Goal: Task Accomplishment & Management: Manage account settings

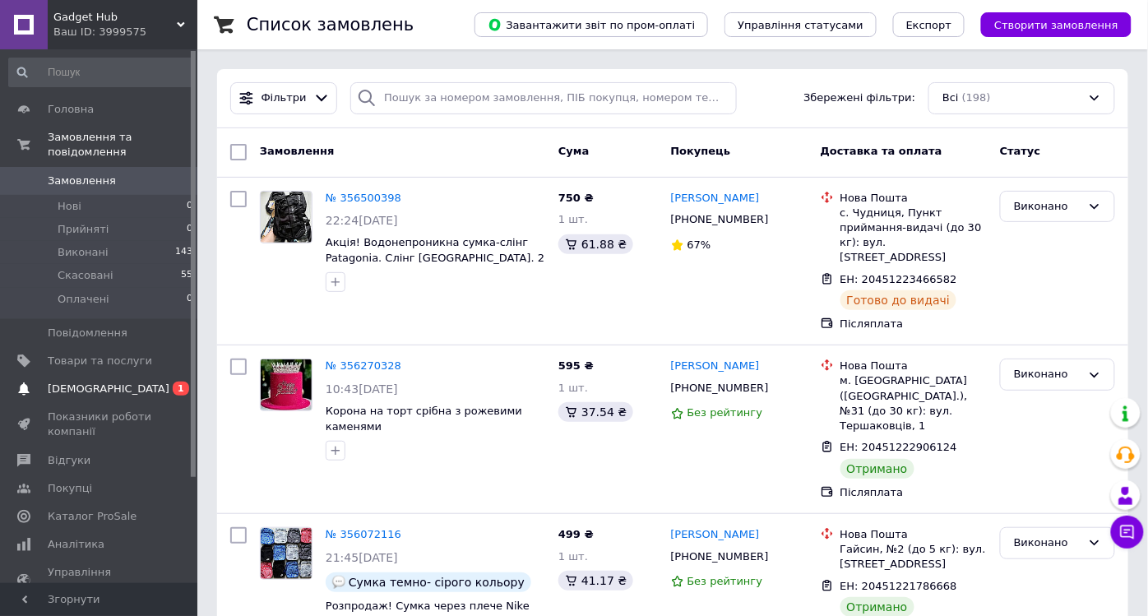
click at [88, 382] on span "[DEMOGRAPHIC_DATA]" at bounding box center [109, 389] width 122 height 15
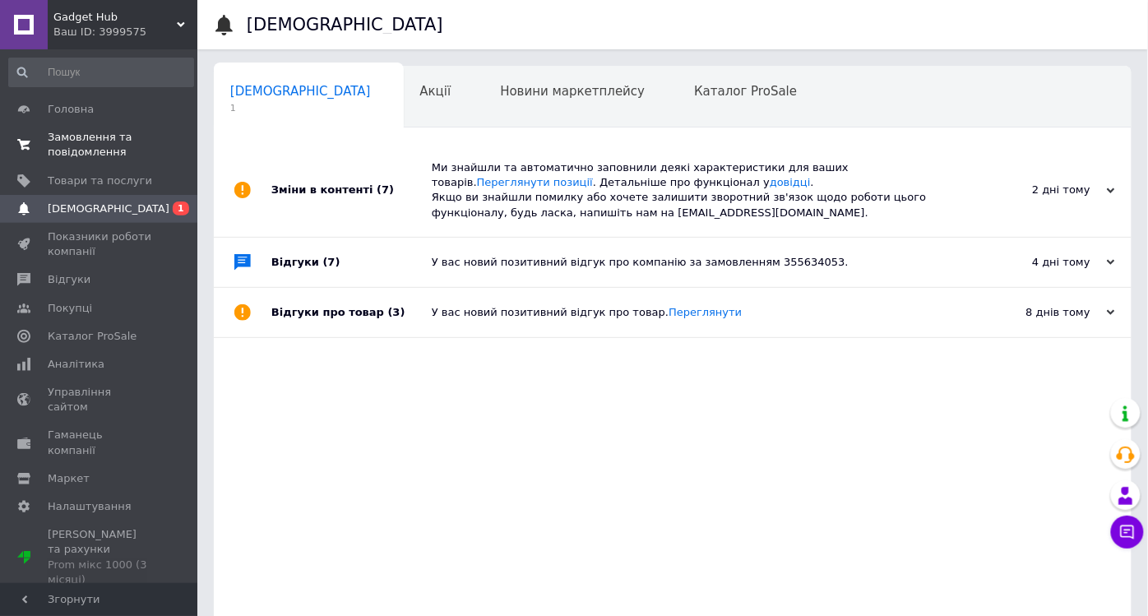
click at [109, 149] on span "Замовлення та повідомлення" at bounding box center [100, 145] width 104 height 30
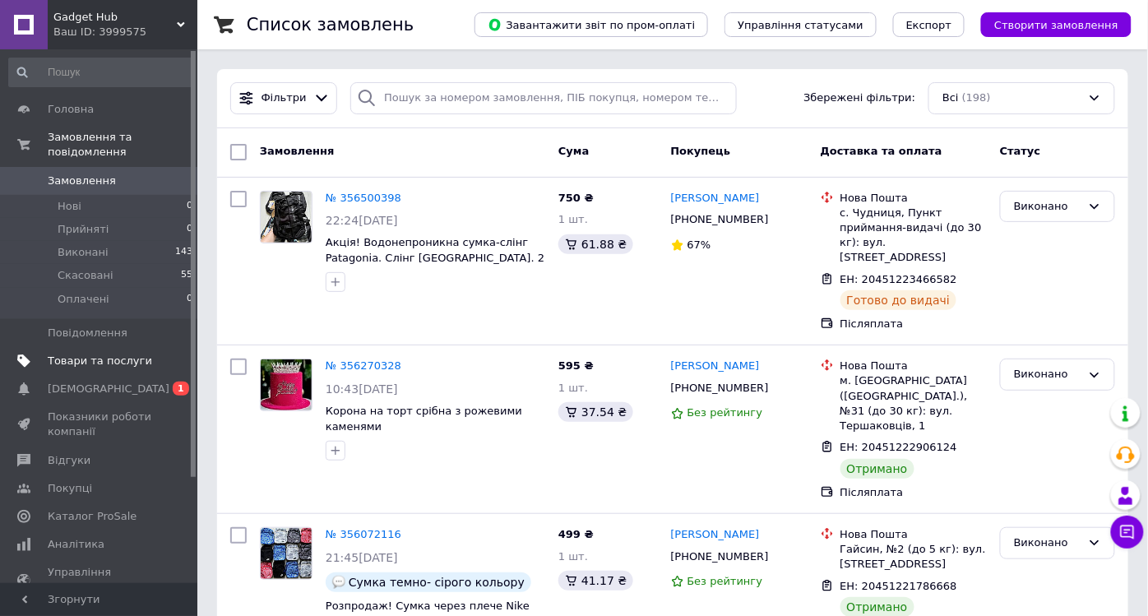
click at [94, 355] on link "Товари та послуги" at bounding box center [101, 361] width 202 height 28
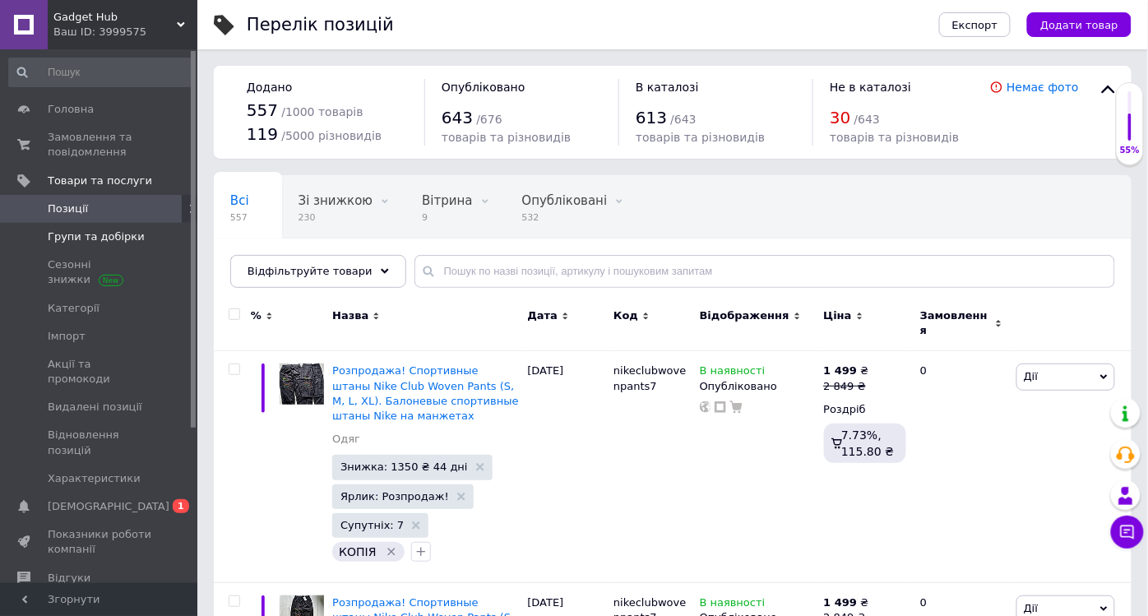
click at [119, 240] on span "Групи та добірки" at bounding box center [96, 237] width 97 height 15
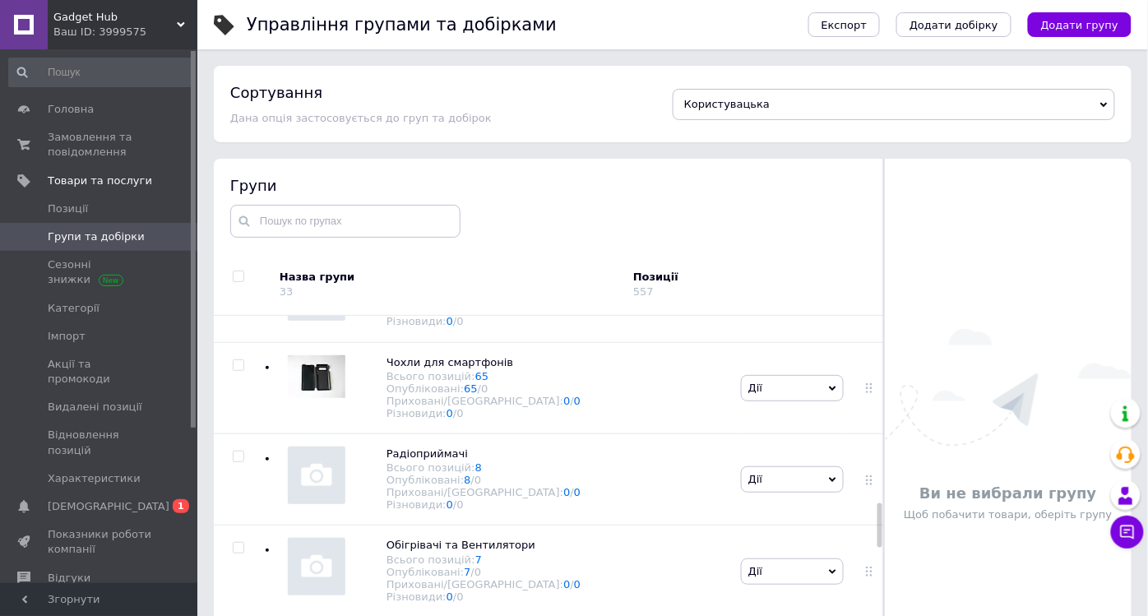
scroll to position [1561, 0]
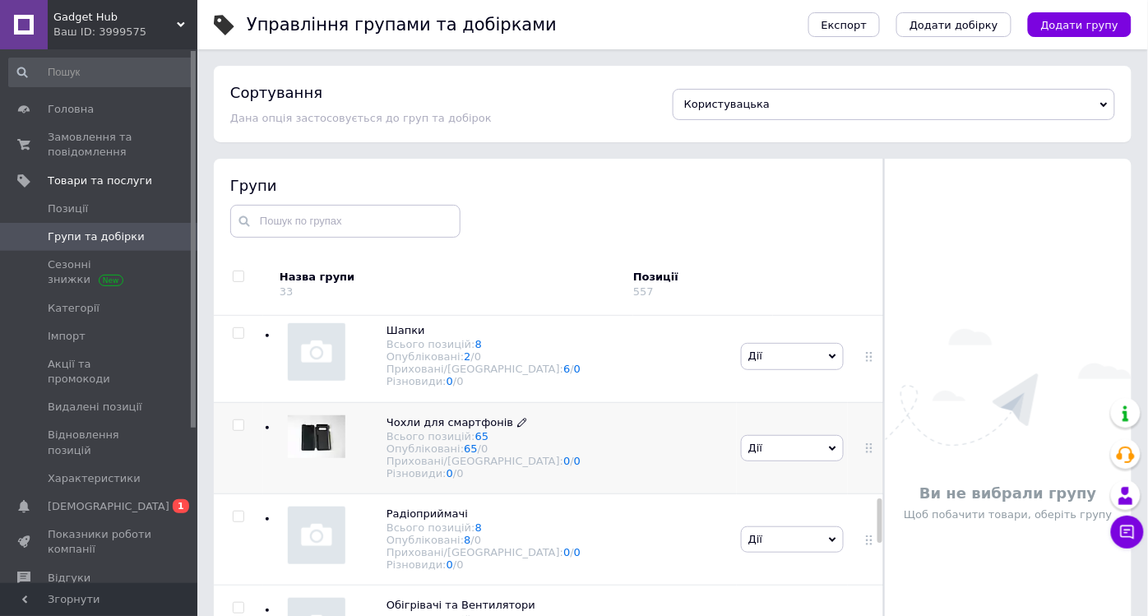
click at [462, 429] on span "Чохли для смартфонів" at bounding box center [450, 422] width 127 height 12
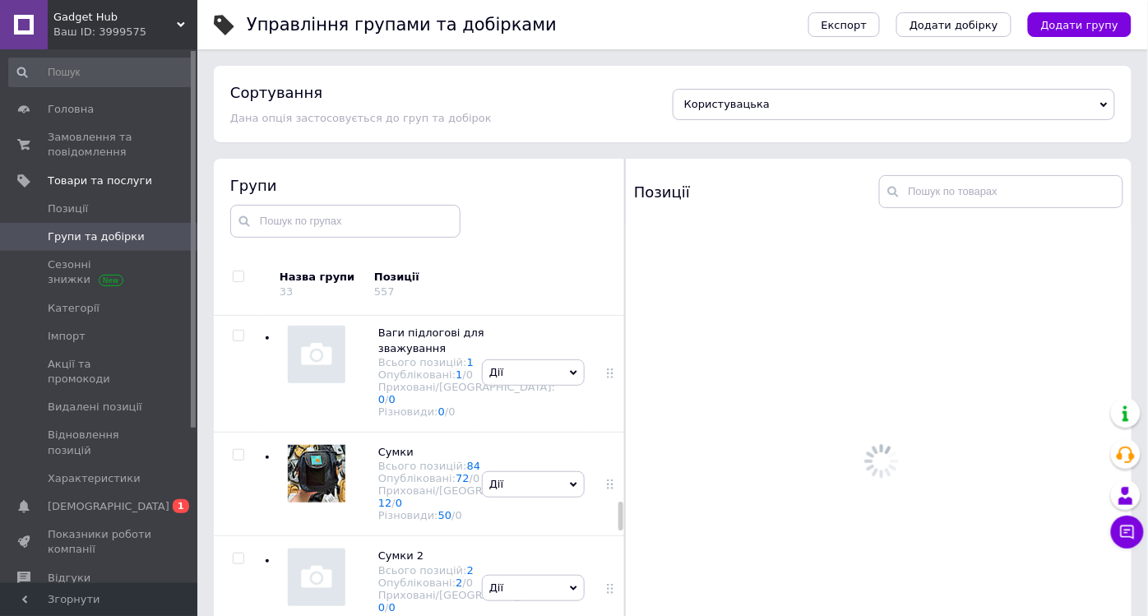
scroll to position [2497, 0]
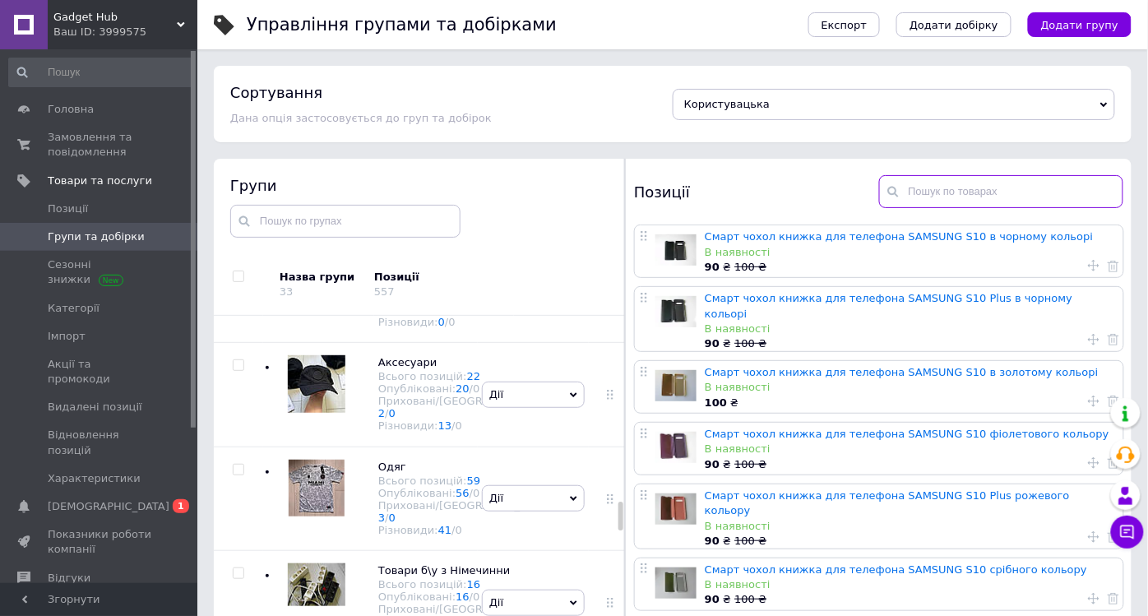
click at [927, 179] on input "text" at bounding box center [1001, 191] width 245 height 33
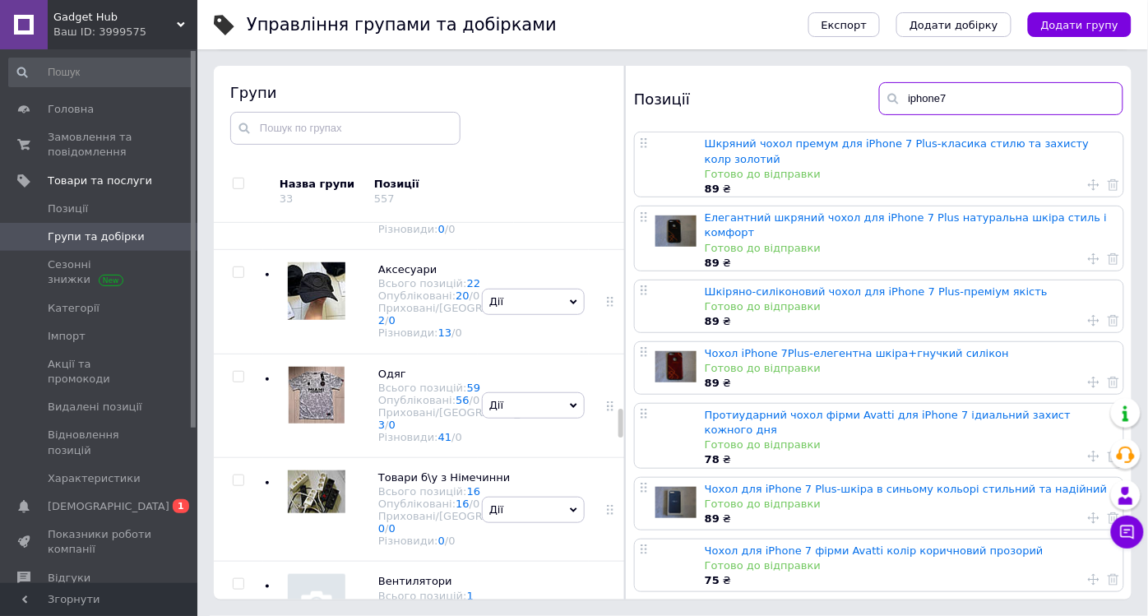
scroll to position [0, 0]
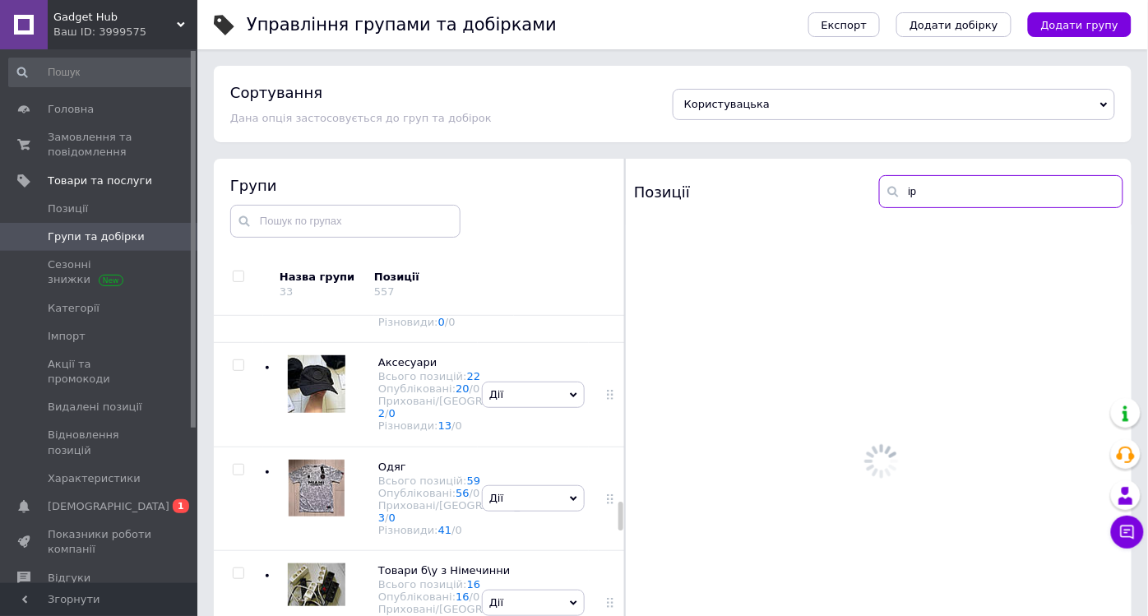
type input "i"
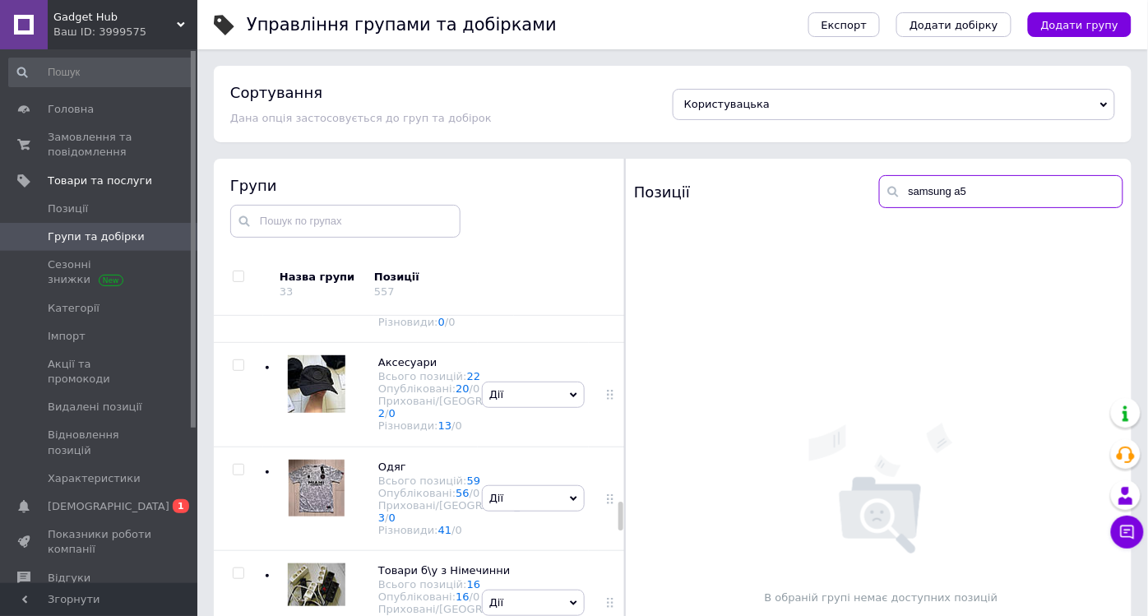
type input "samsung a"
